Goal: Information Seeking & Learning: Learn about a topic

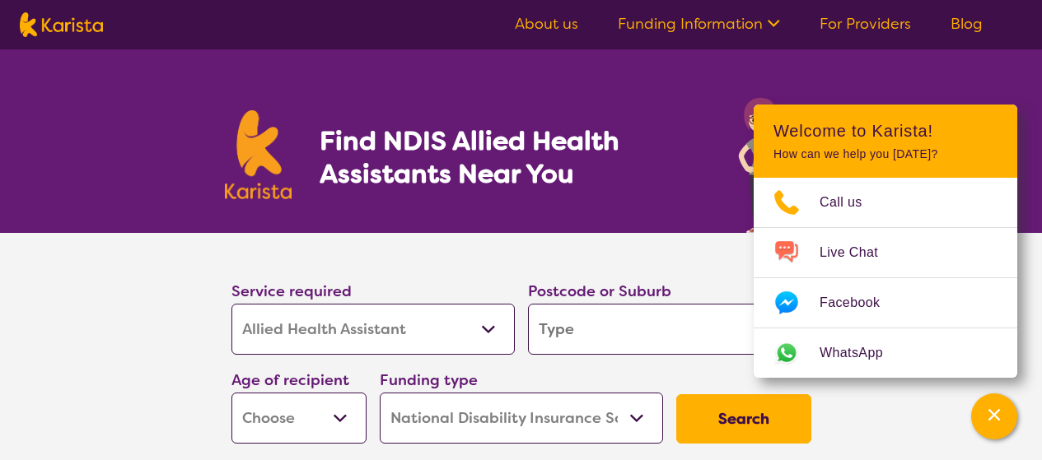
select select "Allied Health Assistant"
select select "NDIS"
select select "Allied Health Assistant"
select select "NDIS"
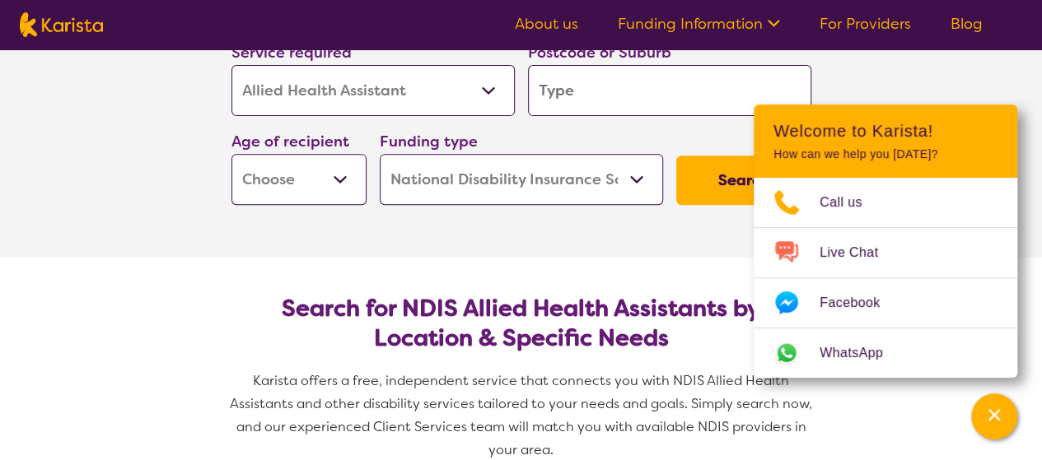
scroll to position [244, 0]
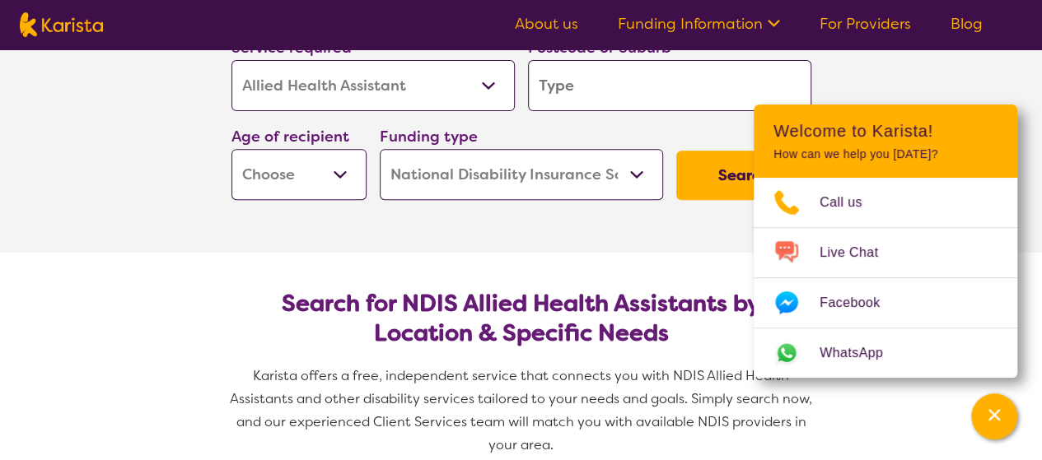
click at [882, 85] on section "Service required Allied Health Assistant Assessment ([MEDICAL_DATA] or [MEDICAL…" at bounding box center [521, 121] width 1042 height 264
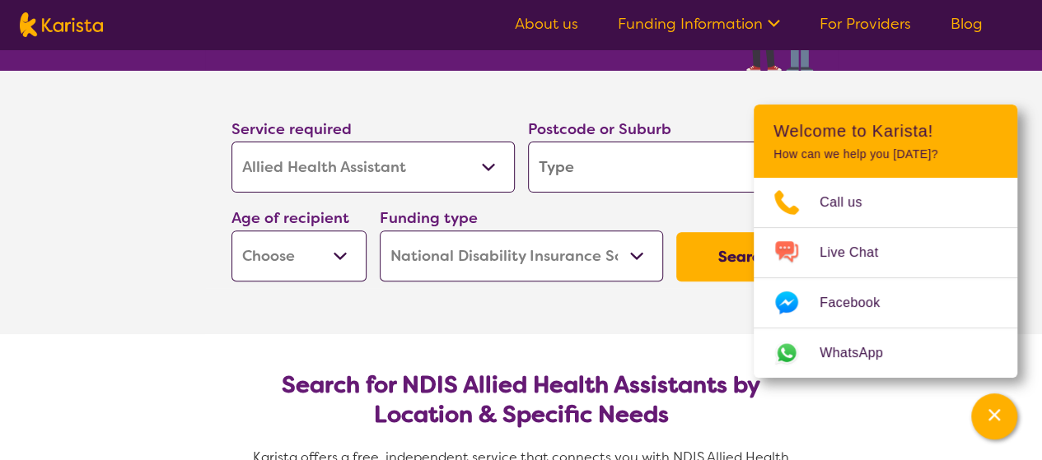
click at [621, 179] on input "search" at bounding box center [669, 167] width 283 height 51
type input "T"
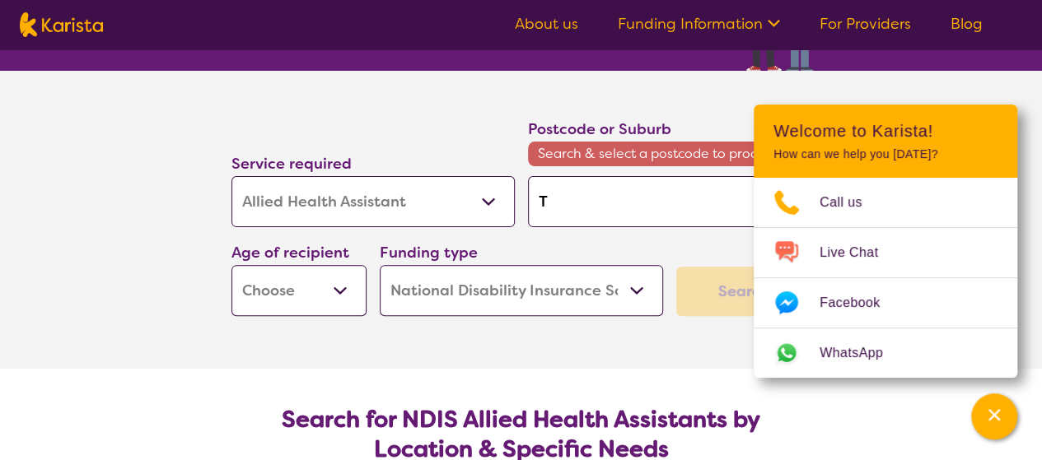
type input "To"
type input "Tow"
type input "Town"
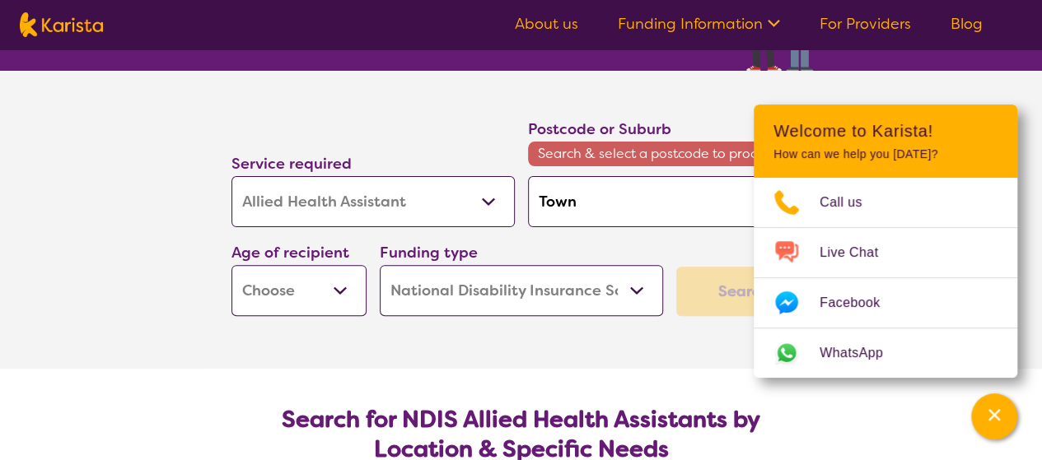
type input "Town"
type input "Towns"
type input "Townsv"
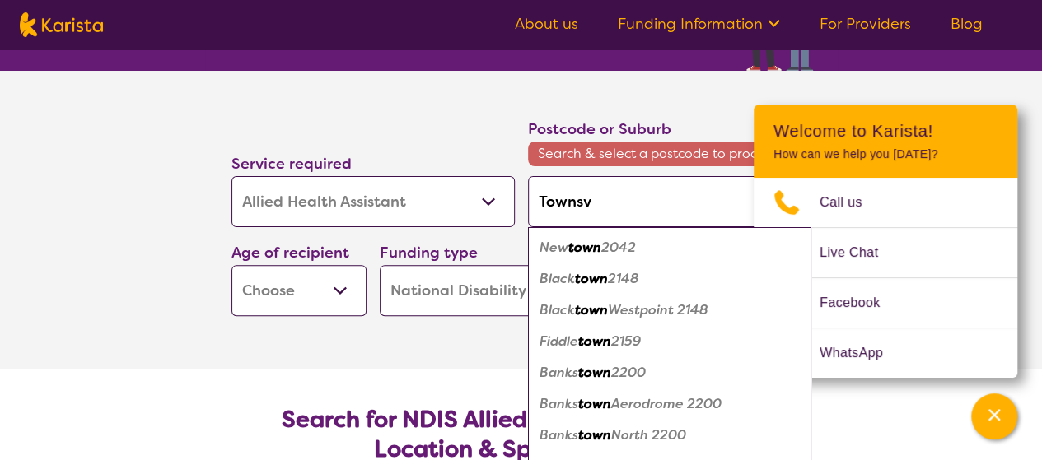
type input "Townsvi"
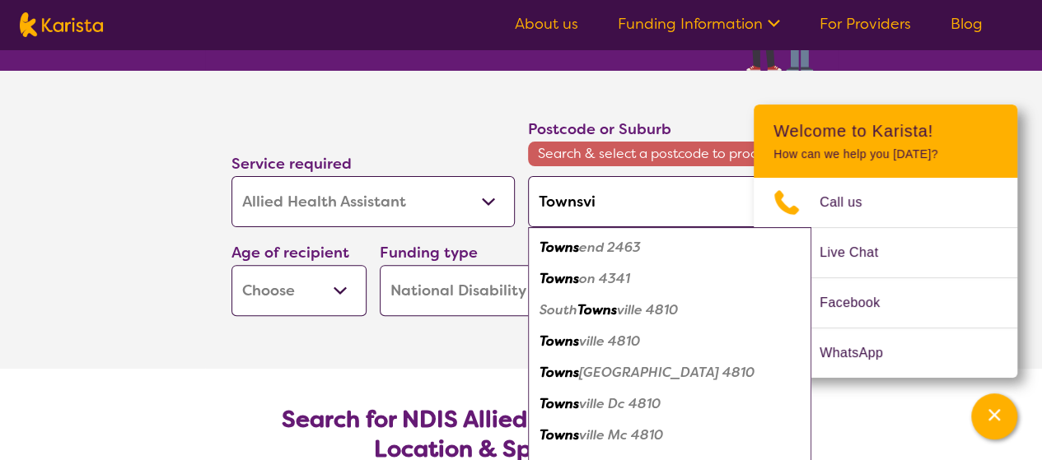
type input "Townsvil"
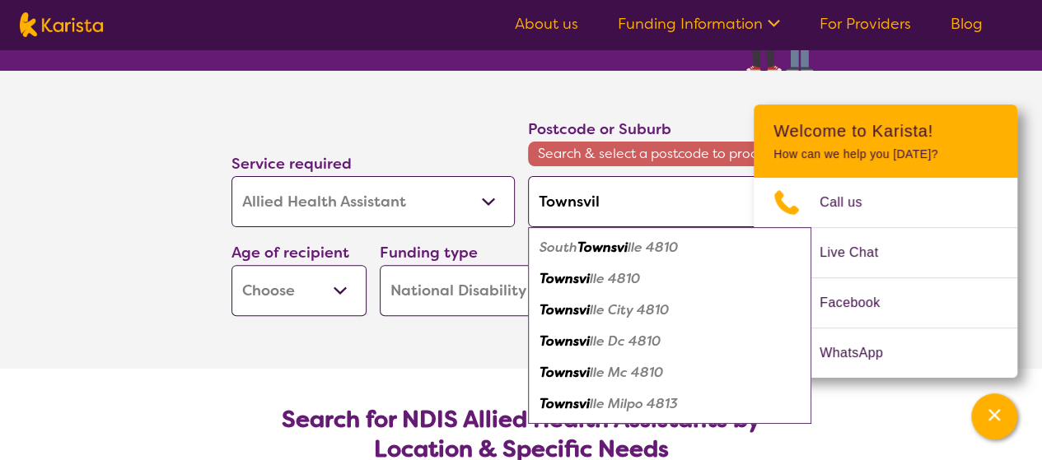
type input "Townsvill"
type input "[GEOGRAPHIC_DATA]"
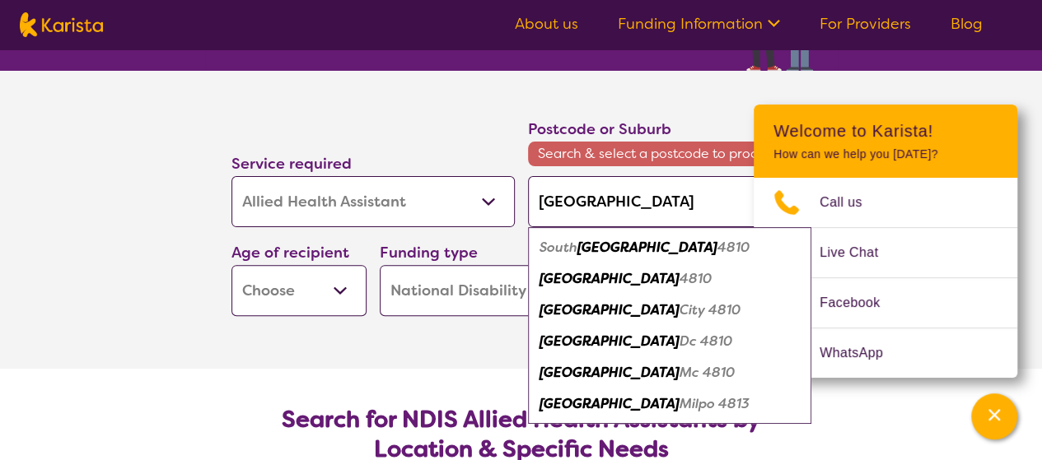
click at [680, 278] on em "4810" at bounding box center [696, 278] width 32 height 17
type input "4810"
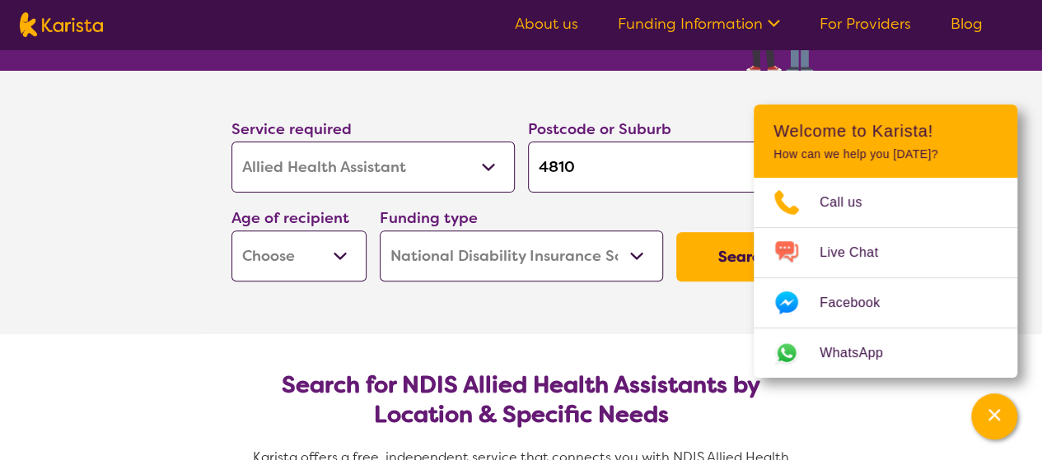
click at [270, 263] on select "Early Childhood - 0 to 9 Child - 10 to 11 Adolescent - 12 to 17 Adult - 18 to 6…" at bounding box center [298, 256] width 135 height 51
click at [231, 231] on select "Early Childhood - 0 to 9 Child - 10 to 11 Adolescent - 12 to 17 Adult - 18 to 6…" at bounding box center [298, 256] width 135 height 51
click at [707, 255] on button "Search" at bounding box center [743, 256] width 135 height 49
click at [295, 256] on select "Early Childhood - 0 to 9 Child - 10 to 11 Adolescent - 12 to 17 Adult - 18 to 6…" at bounding box center [298, 256] width 135 height 51
select select "AS"
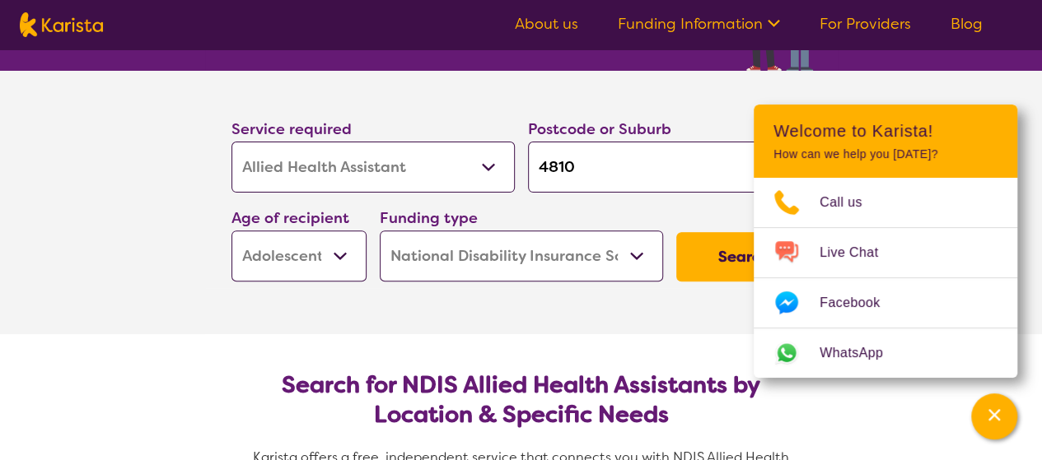
click at [231, 231] on select "Early Childhood - 0 to 9 Child - 10 to 11 Adolescent - 12 to 17 Adult - 18 to 6…" at bounding box center [298, 256] width 135 height 51
select select "AS"
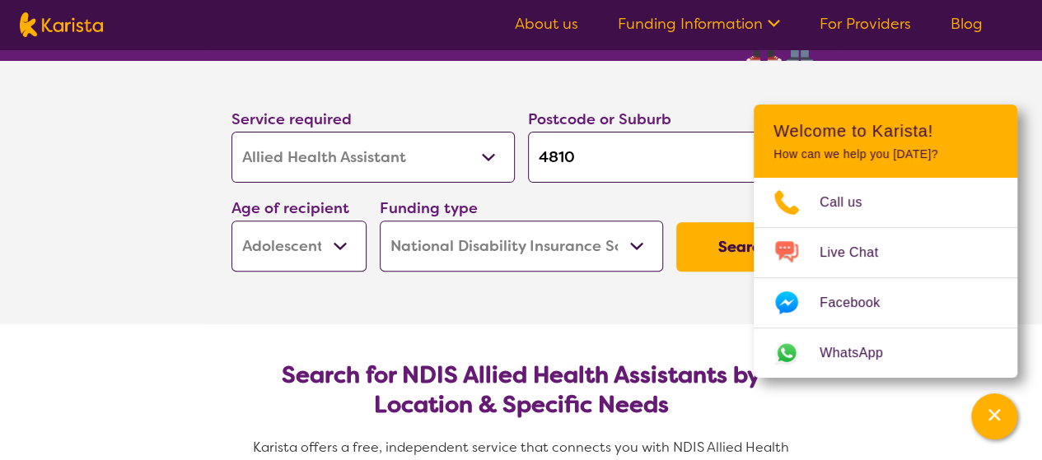
scroll to position [174, 0]
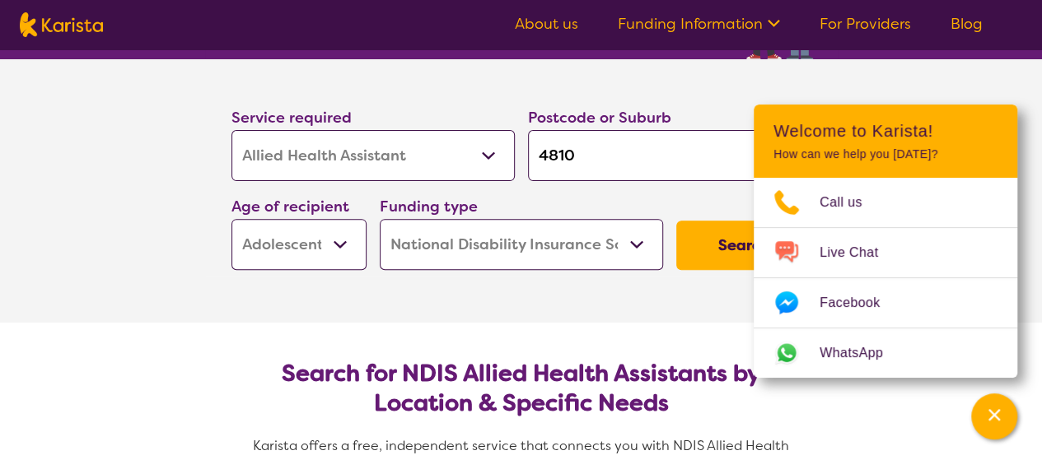
click at [334, 248] on select "Early Childhood - 0 to 9 Child - 10 to 11 Adolescent - 12 to 17 Adult - 18 to 6…" at bounding box center [298, 244] width 135 height 51
select select "AD"
click at [231, 219] on select "Early Childhood - 0 to 9 Child - 10 to 11 Adolescent - 12 to 17 Adult - 18 to 6…" at bounding box center [298, 244] width 135 height 51
select select "AD"
click at [715, 244] on button "Search" at bounding box center [743, 245] width 135 height 49
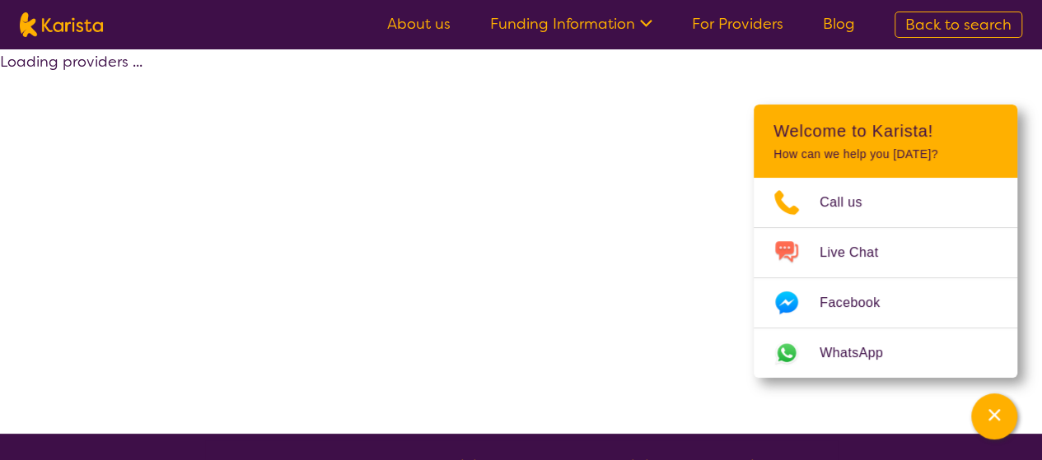
select select "Allied Health Assistant"
select select "AD"
select select "NDIS"
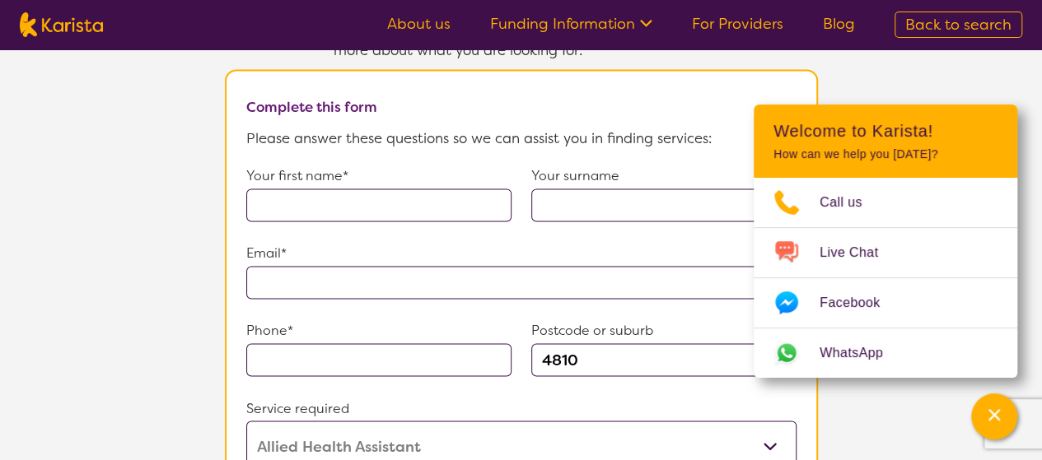
scroll to position [1200, 0]
